Goal: Transaction & Acquisition: Purchase product/service

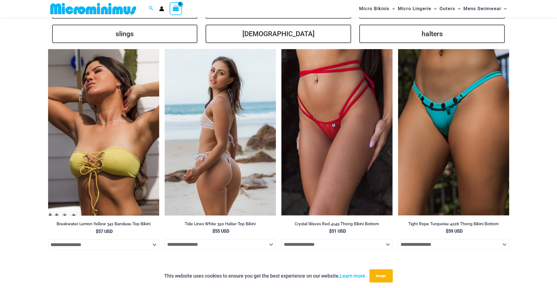
scroll to position [1444, 0]
click at [221, 108] on img at bounding box center [220, 132] width 111 height 167
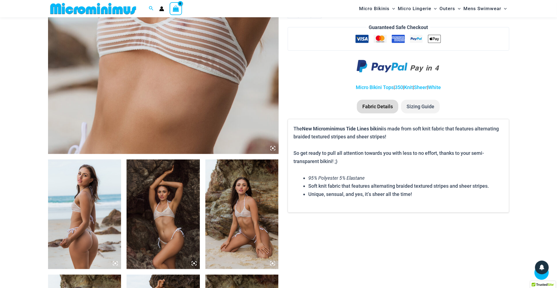
scroll to position [242, 0]
click at [83, 194] on img at bounding box center [84, 214] width 73 height 110
click at [272, 149] on icon at bounding box center [272, 148] width 5 height 5
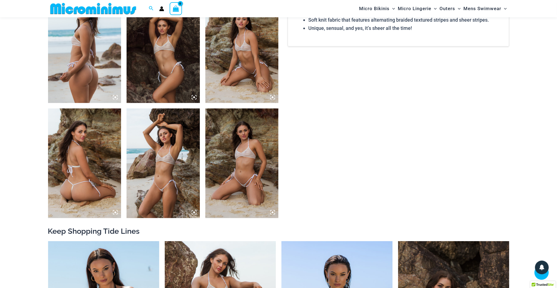
scroll to position [408, 0]
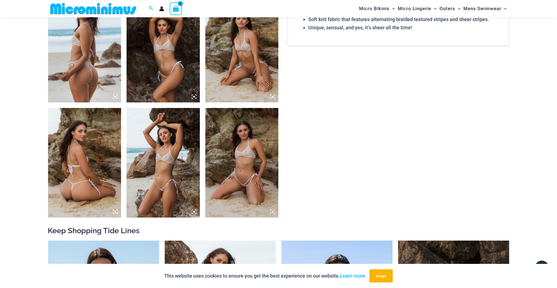
click at [273, 98] on icon at bounding box center [273, 97] width 2 height 2
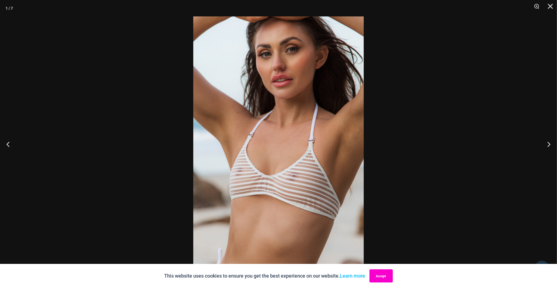
scroll to position [410, 0]
click at [377, 277] on button "Accept" at bounding box center [380, 276] width 23 height 13
